Goal: Task Accomplishment & Management: Use online tool/utility

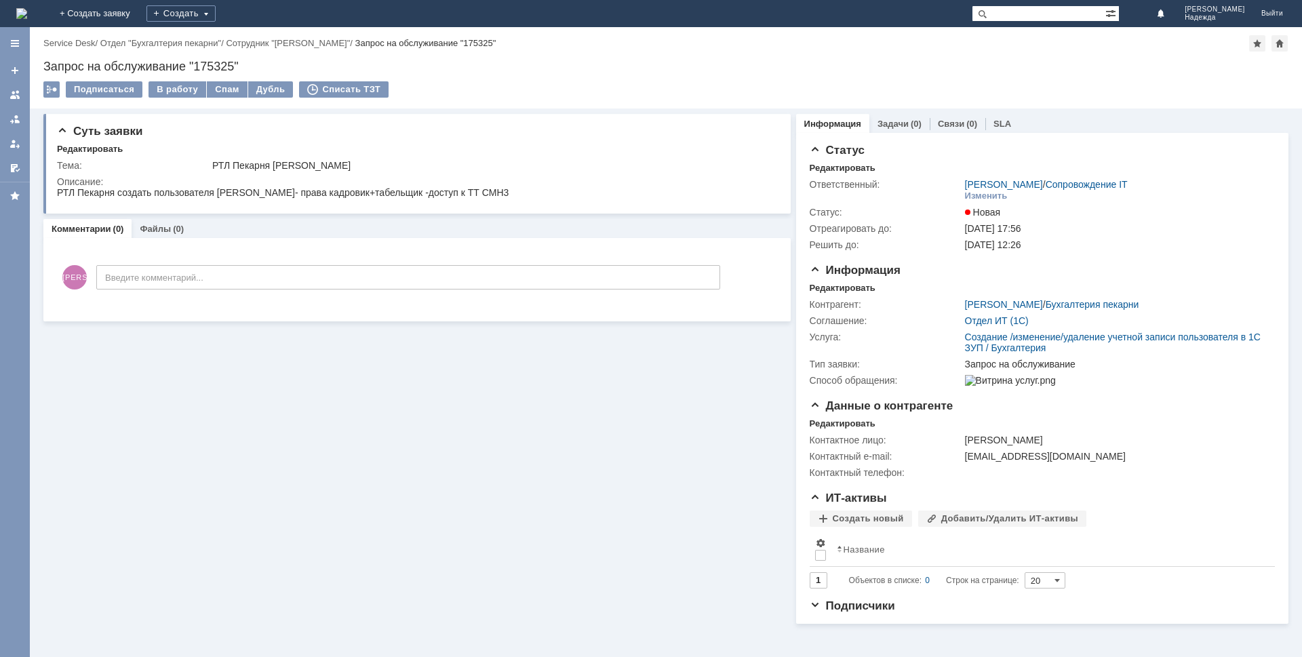
click at [246, 64] on div "Запрос на обслуживание "175325"" at bounding box center [665, 67] width 1245 height 14
click at [170, 90] on div "В работу" at bounding box center [177, 89] width 58 height 16
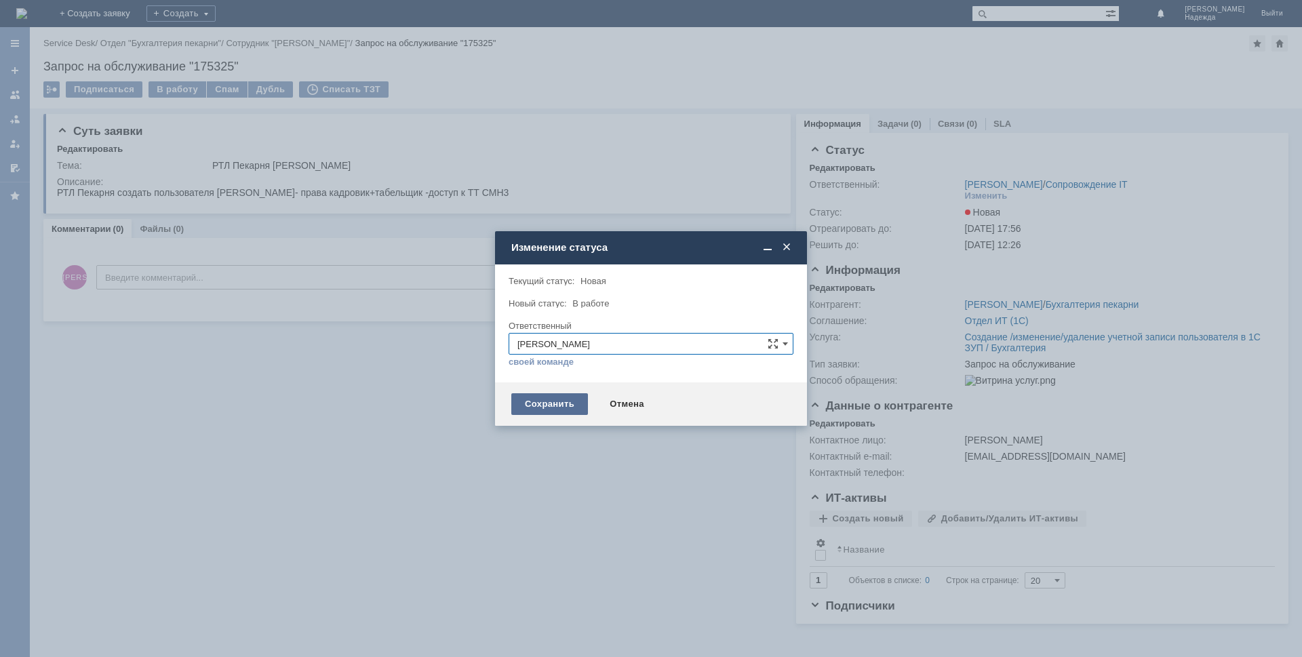
click at [557, 407] on div "Сохранить" at bounding box center [549, 404] width 77 height 22
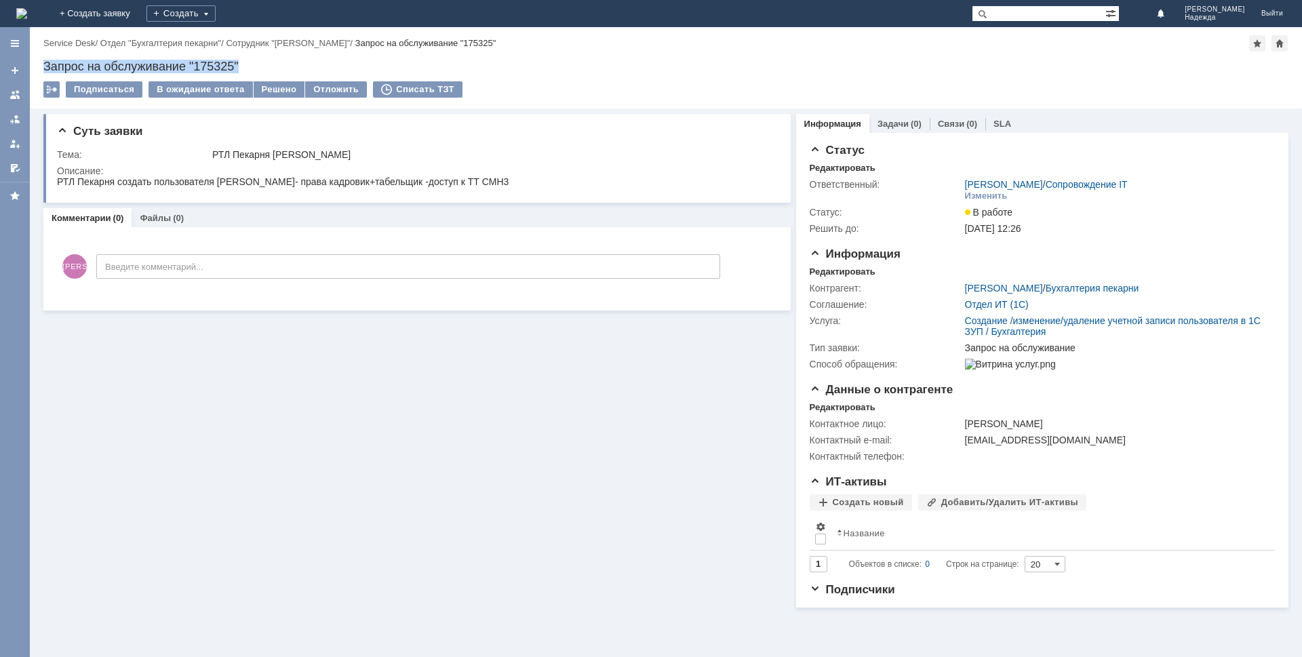
drag, startPoint x: 249, startPoint y: 64, endPoint x: 43, endPoint y: 67, distance: 206.8
click at [43, 67] on div "Назад | Service Desk / Отдел "Бухгалтерия пекарни" / Сотрудник "Ковалева Татьян…" at bounding box center [666, 67] width 1272 height 81
copy div "Запрос на обслуживание "175325""
click at [573, 180] on html "РТЛ Пекарня создать пользователя Коржуева Надежда Петровна- права кадровик+табе…" at bounding box center [414, 182] width 715 height 12
drag, startPoint x: 572, startPoint y: 178, endPoint x: 64, endPoint y: 180, distance: 507.1
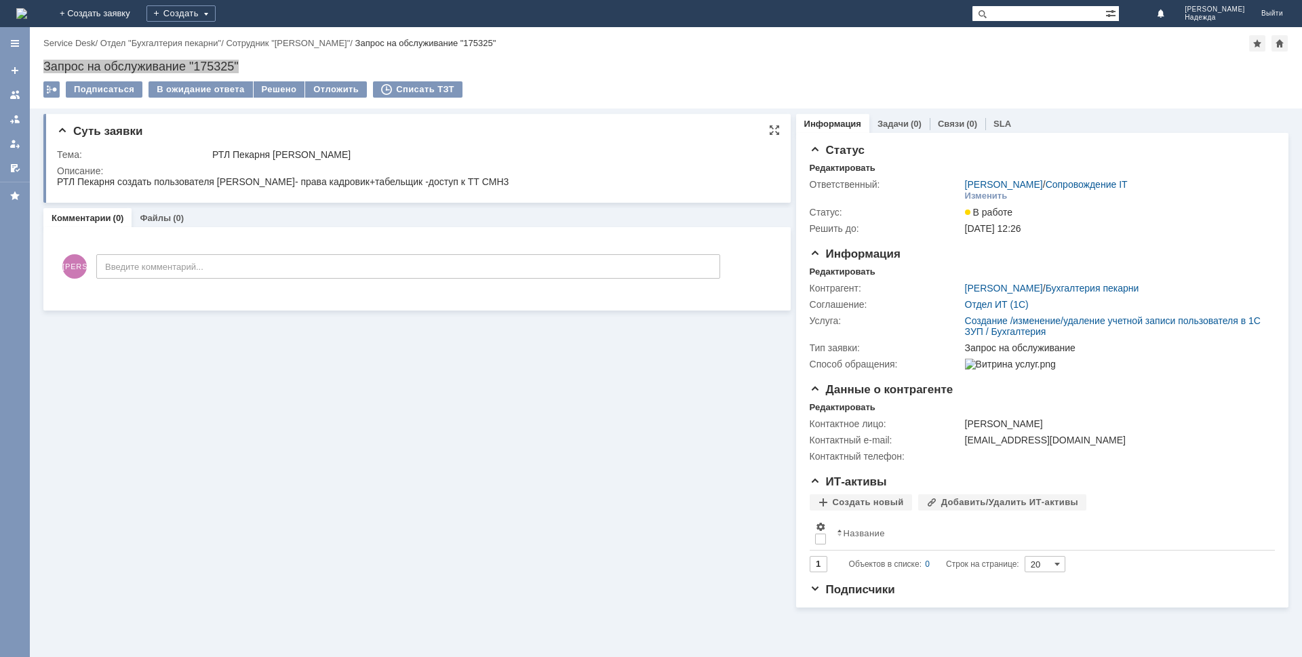
click at [58, 180] on html "РТЛ Пекарня создать пользователя Коржуева Надежда Петровна- права кадровик+табе…" at bounding box center [414, 182] width 715 height 12
copy div "РТЛ Пекарня создать пользователя Коржуева Надежда Петровна- права кадровик+табе…"
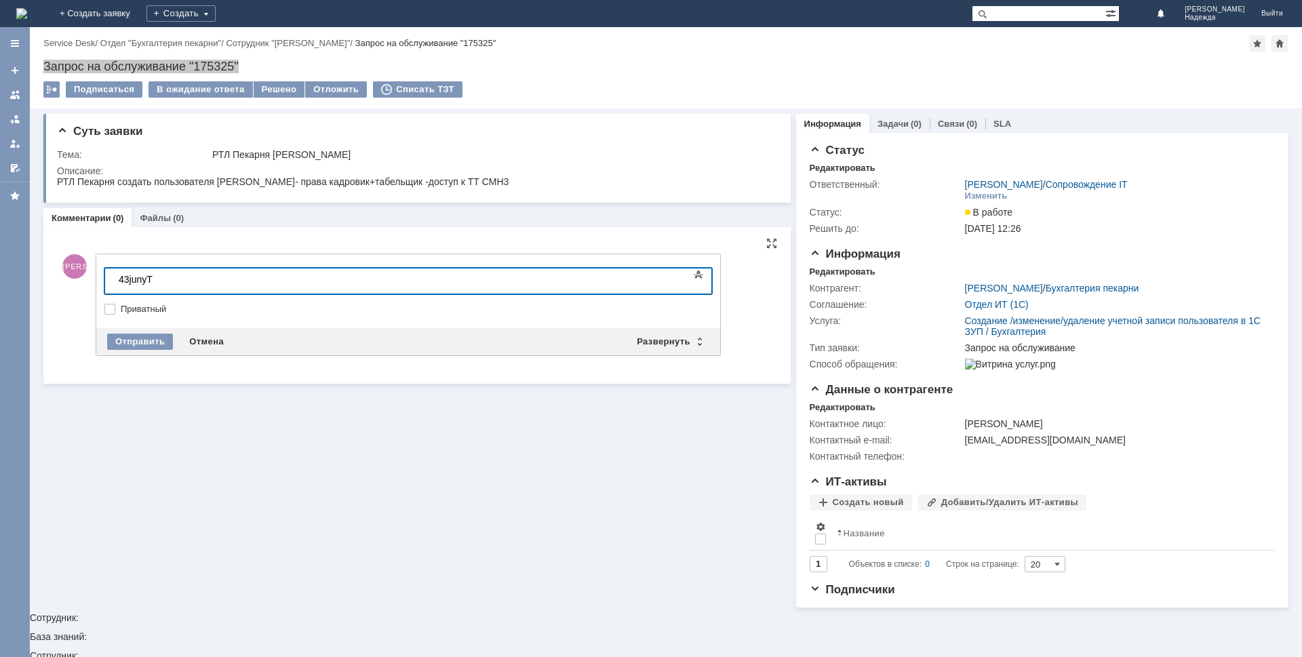
scroll to position [81, 5]
click at [174, 277] on div "43junyT" at bounding box center [215, 279] width 193 height 11
click at [138, 340] on div "Отправить" at bounding box center [140, 342] width 66 height 16
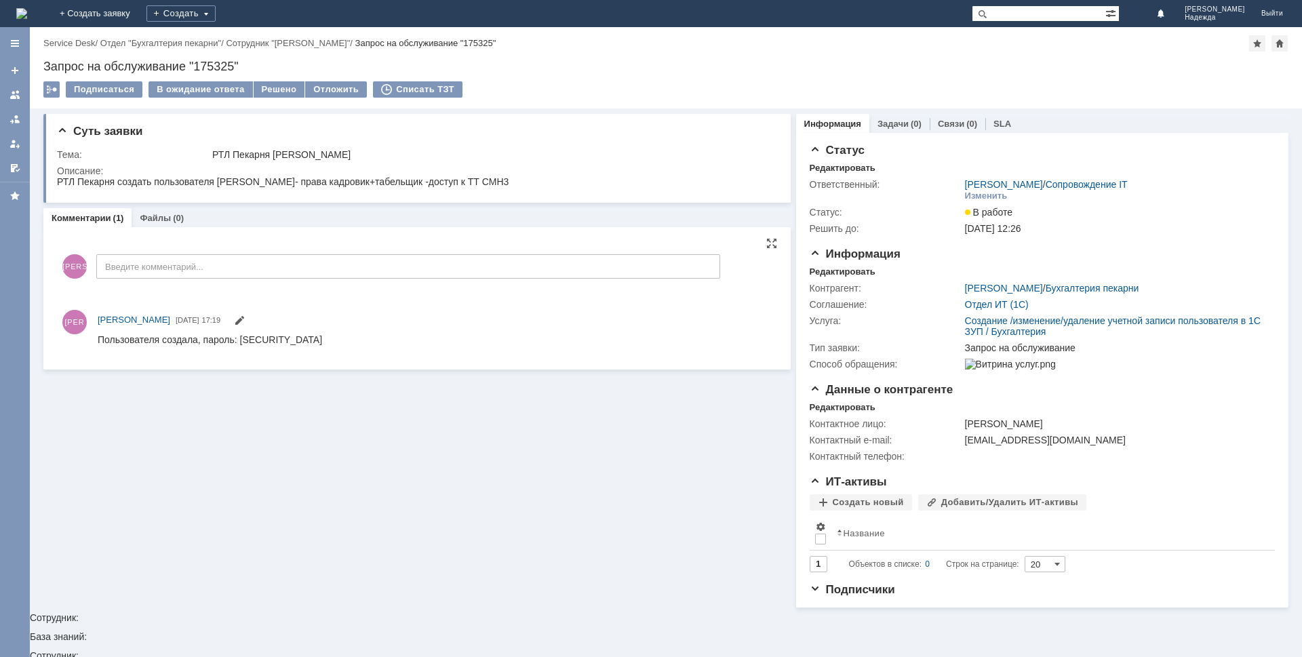
scroll to position [0, 0]
click at [264, 89] on div "Решено" at bounding box center [280, 89] width 52 height 16
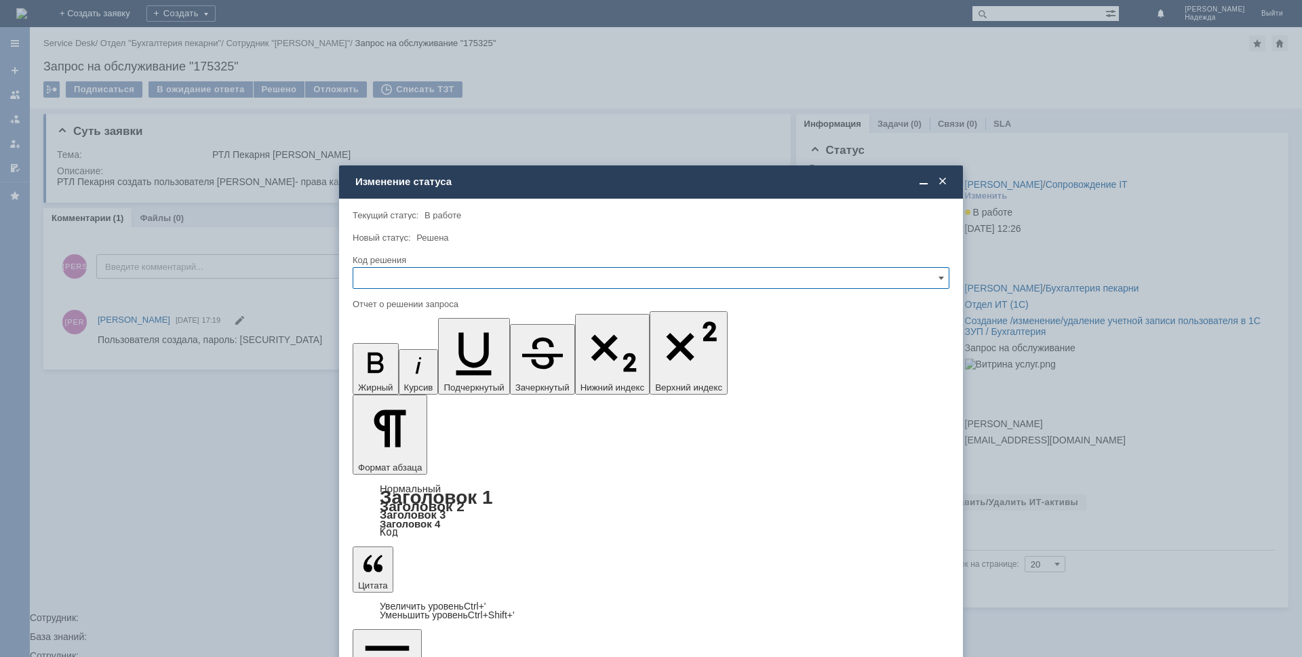
click at [378, 277] on input "text" at bounding box center [651, 278] width 597 height 22
click at [401, 365] on div "Решено" at bounding box center [650, 370] width 595 height 22
type input "Решено"
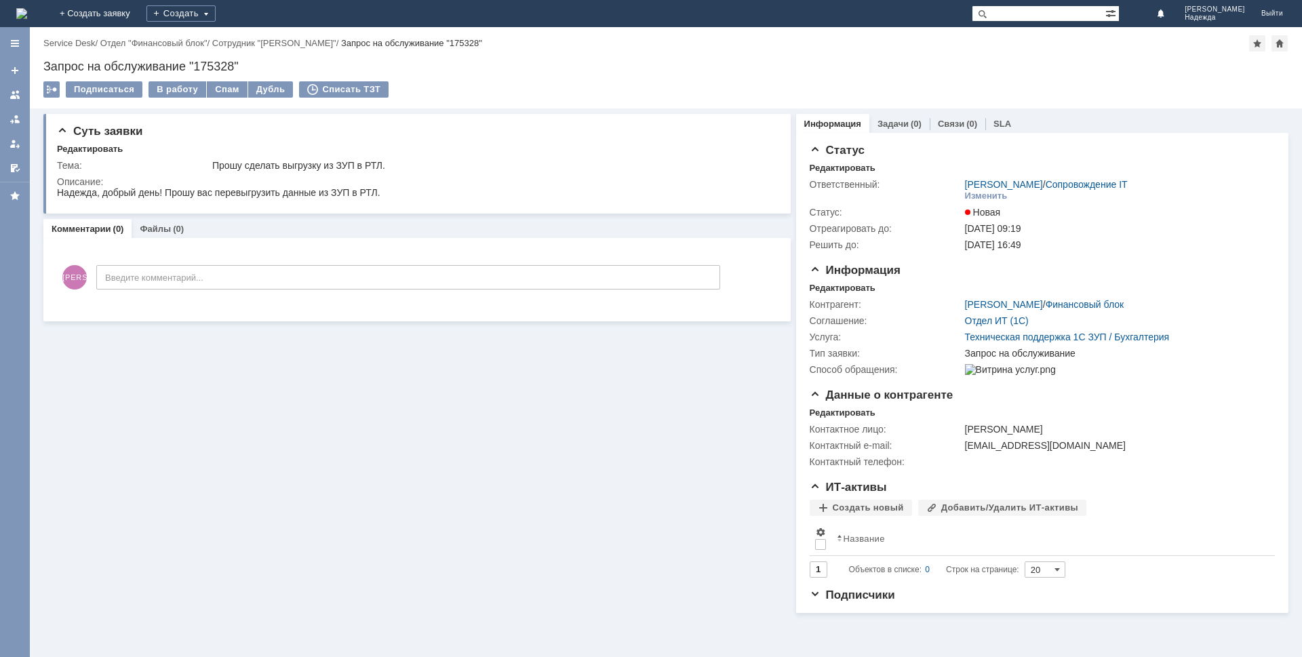
drag, startPoint x: 183, startPoint y: 89, endPoint x: 214, endPoint y: 101, distance: 32.9
click at [183, 89] on div "В работу" at bounding box center [177, 89] width 58 height 16
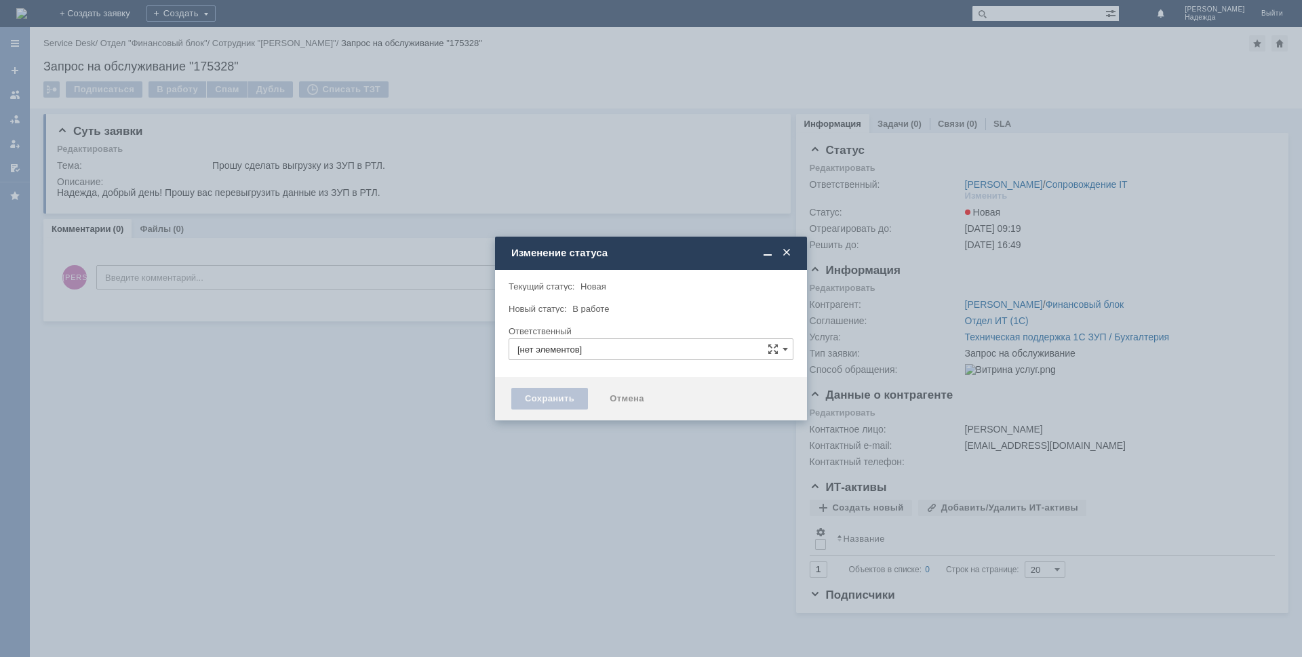
type input "[PERSON_NAME]"
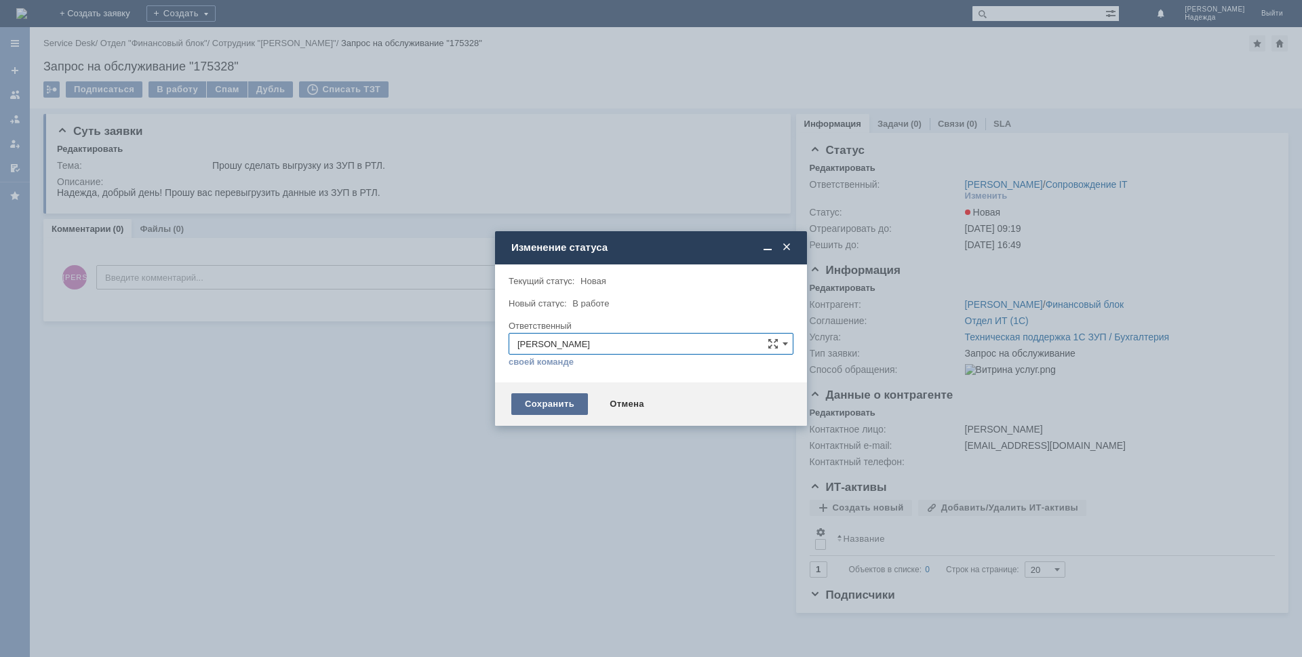
click at [560, 408] on div "Сохранить" at bounding box center [549, 404] width 77 height 22
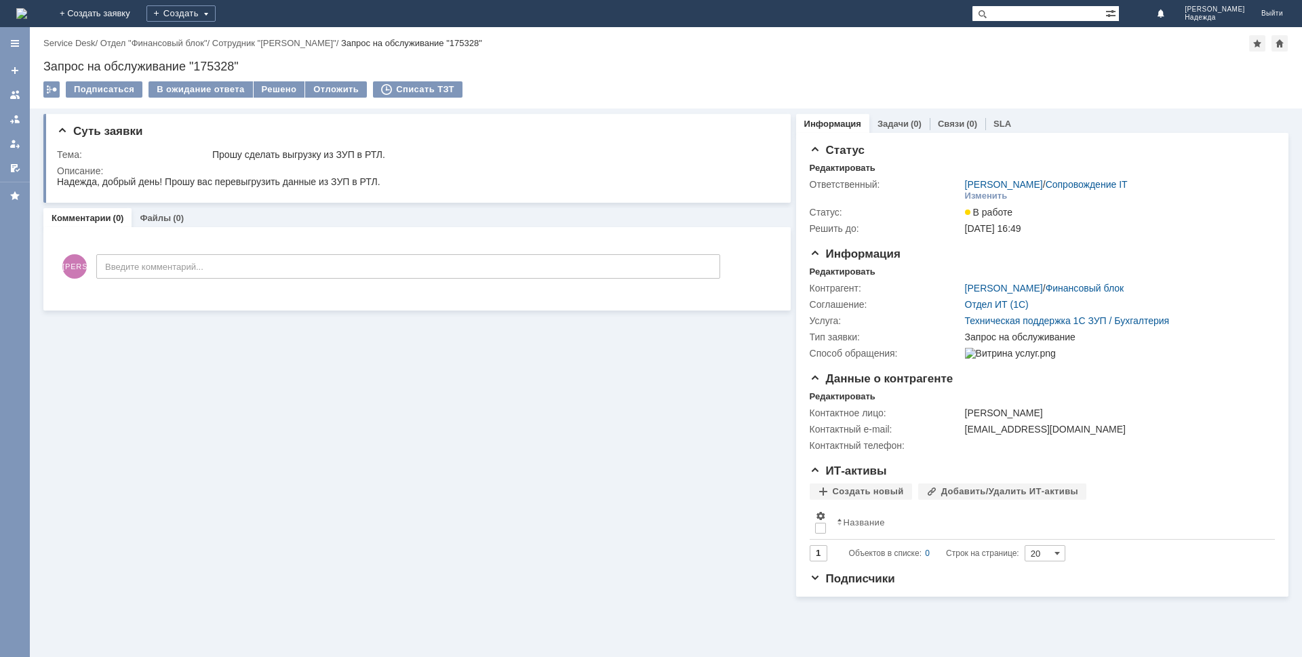
click at [251, 67] on div "Запрос на обслуживание "175328"" at bounding box center [665, 67] width 1245 height 14
drag, startPoint x: 241, startPoint y: 65, endPoint x: 39, endPoint y: 64, distance: 202.0
click at [39, 64] on div "Назад | Service Desk / Отдел "Финансовый блок" / Сотрудник "[PERSON_NAME]" / За…" at bounding box center [666, 67] width 1272 height 81
copy div "Запрос на обслуживание "175328""
click at [384, 181] on html "Надежда, добрый день! Прошу вас перевыгрузить данные из ЗУП в РТЛ." at bounding box center [414, 182] width 715 height 12
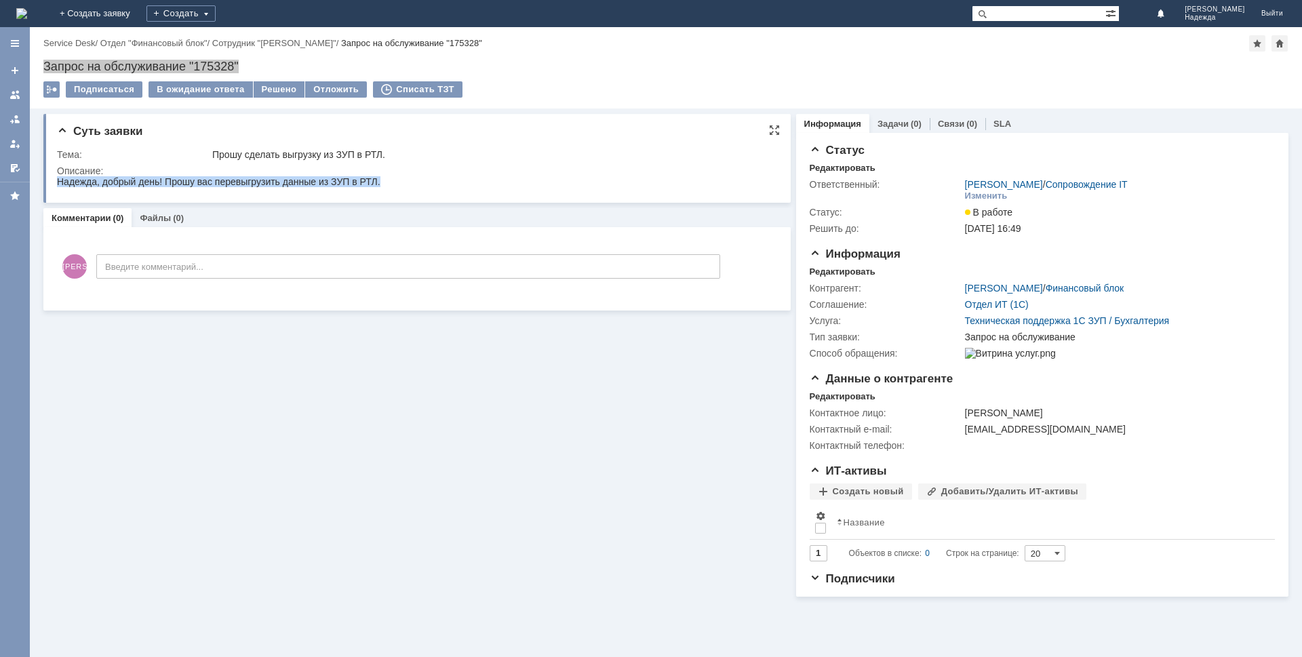
drag, startPoint x: 382, startPoint y: 184, endPoint x: 48, endPoint y: 180, distance: 334.3
click at [57, 180] on html "Надежда, добрый день! Прошу вас перевыгрузить данные из ЗУП в РТЛ." at bounding box center [414, 182] width 715 height 12
copy div "Надежда, добрый день! Прошу вас перевыгрузить данные из ЗУП в РТЛ."
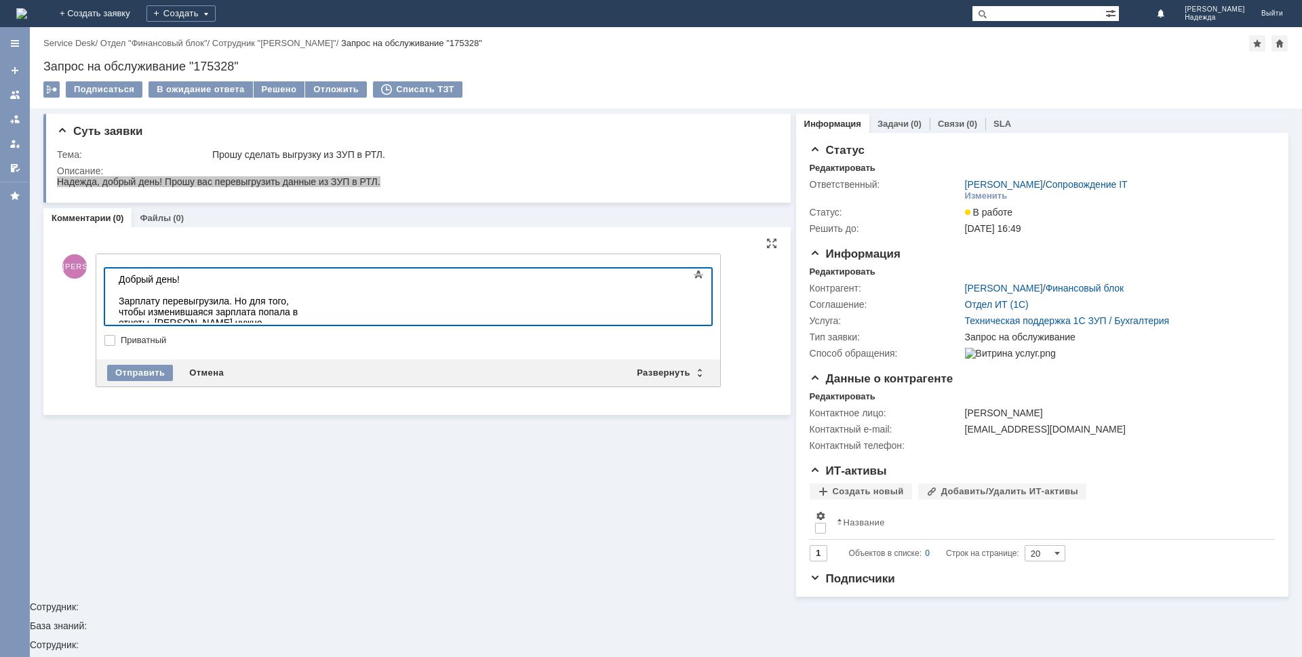
click at [122, 380] on div "Отправить Отмена Развернуть Свернуть" at bounding box center [408, 372] width 624 height 27
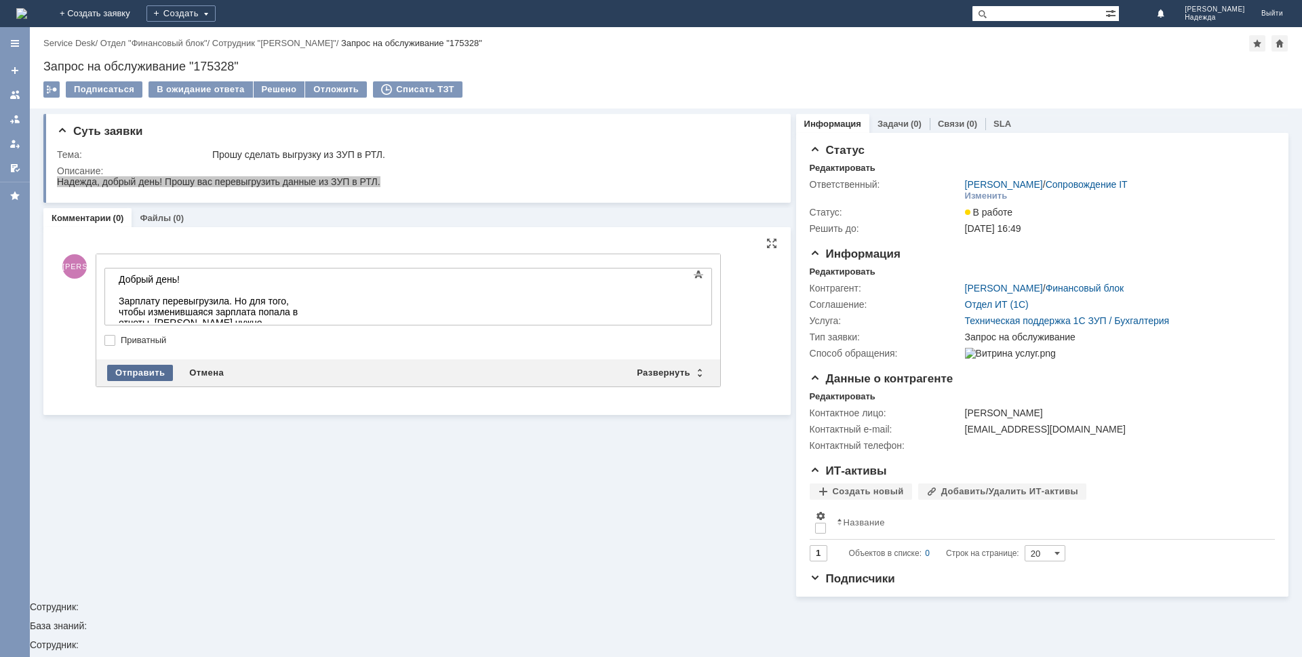
click at [155, 376] on div "Отправить" at bounding box center [140, 373] width 66 height 16
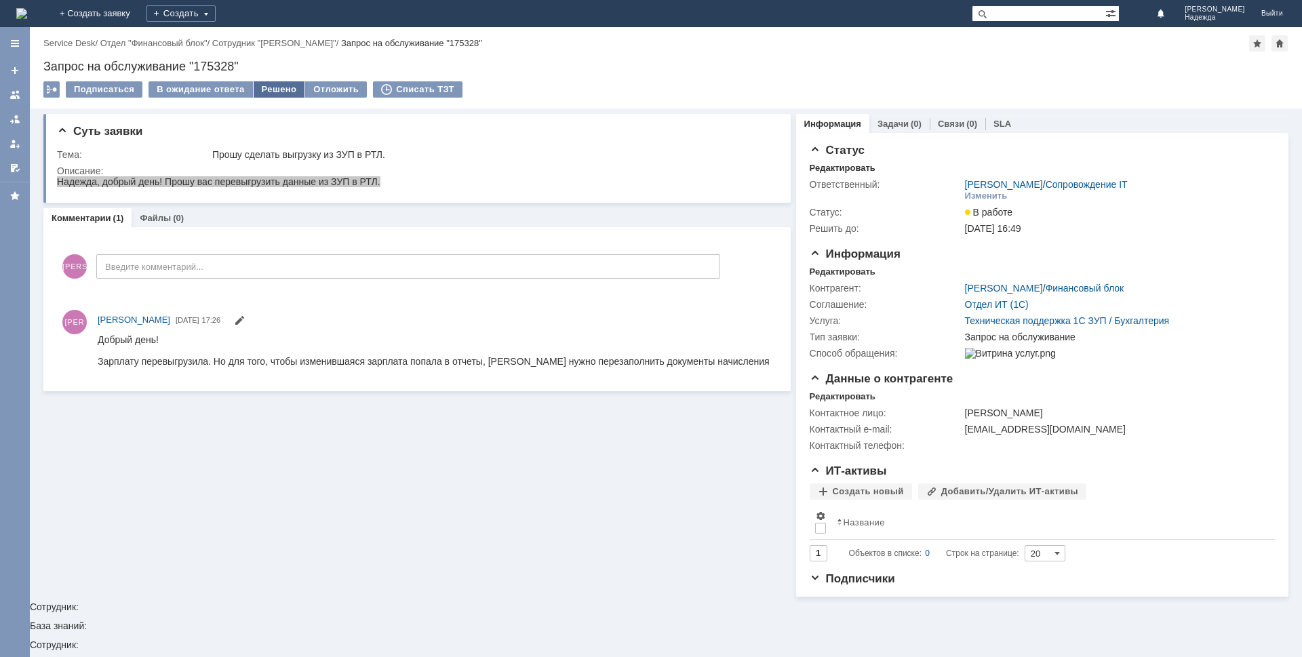
click at [291, 91] on div "Решено" at bounding box center [280, 89] width 52 height 16
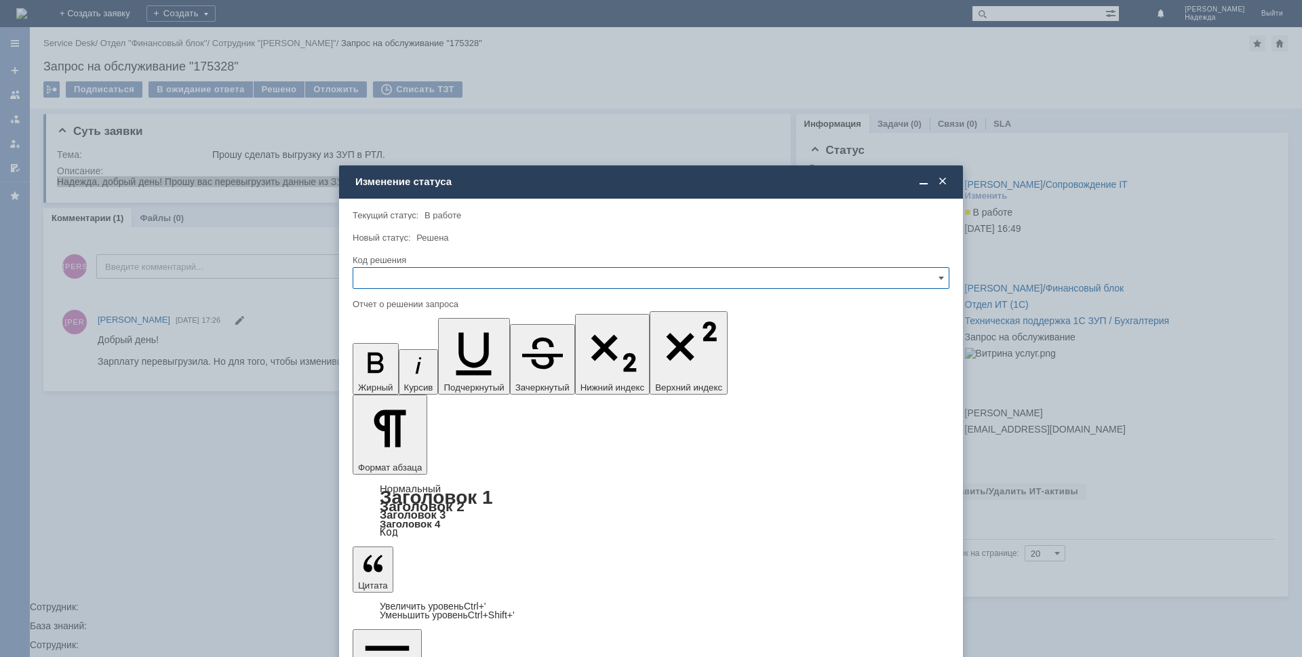
click at [437, 273] on input "text" at bounding box center [651, 278] width 597 height 22
click at [395, 365] on span "Решено" at bounding box center [650, 370] width 579 height 11
type input "Решено"
